Goal: Check status: Check status

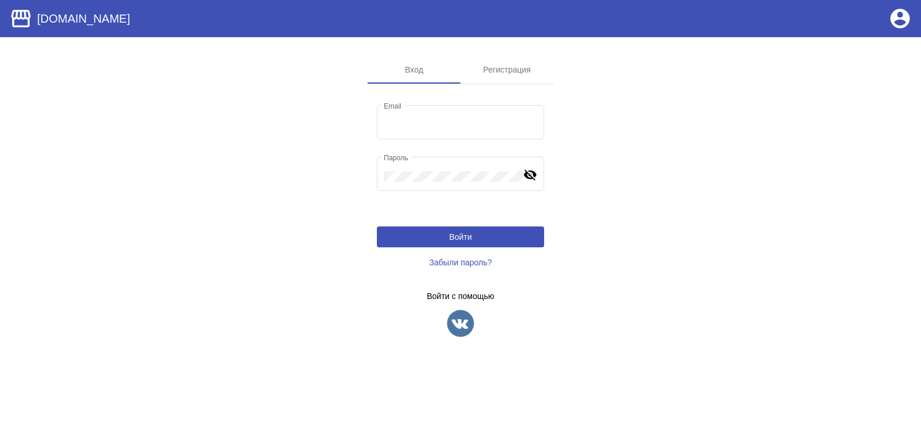
type input "[EMAIL_ADDRESS][DOMAIN_NAME]"
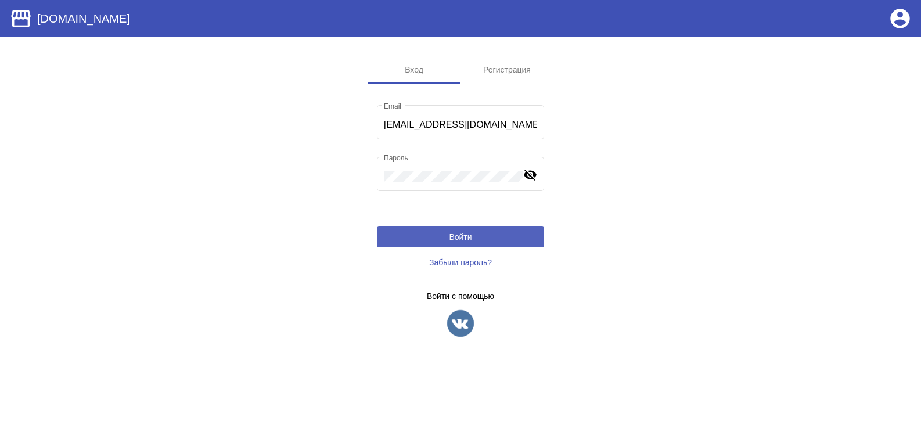
click at [437, 236] on button "Войти" at bounding box center [460, 237] width 167 height 21
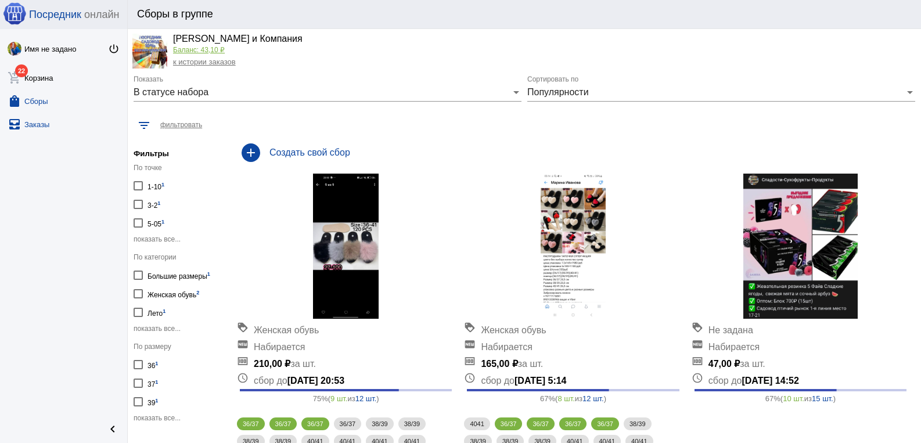
click at [35, 125] on link "all_inbox Заказы" at bounding box center [63, 121] width 127 height 23
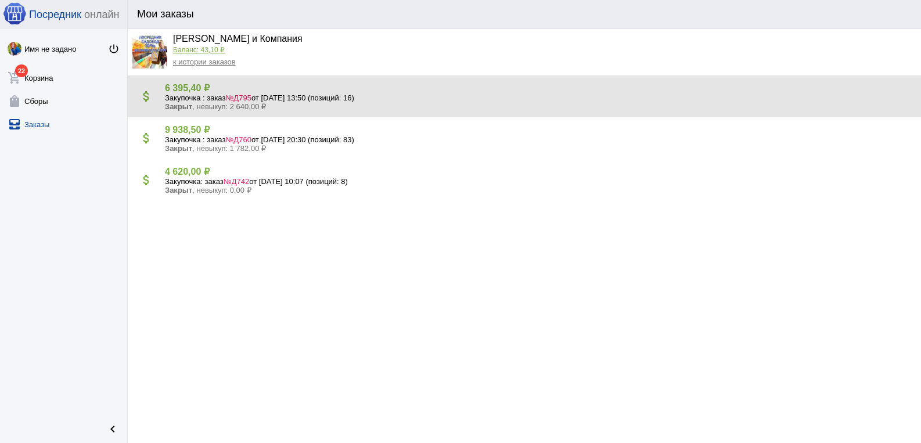
click at [209, 91] on h4 "6 395,40 ₽" at bounding box center [538, 87] width 747 height 11
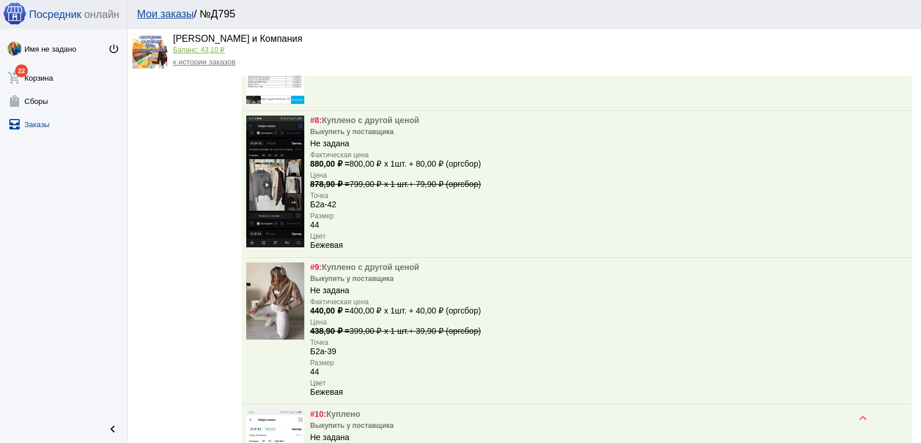
scroll to position [1047, 0]
